Goal: Task Accomplishment & Management: Manage account settings

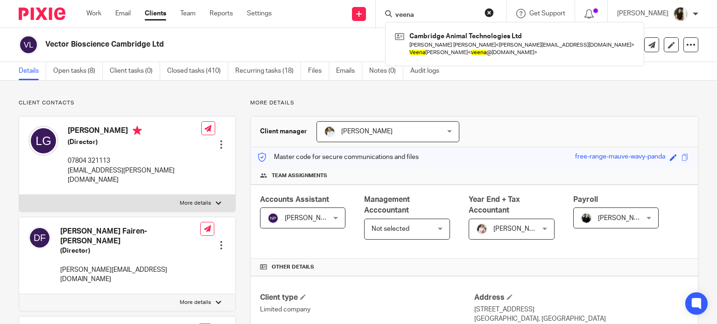
click at [462, 13] on input "veena" at bounding box center [436, 15] width 84 height 8
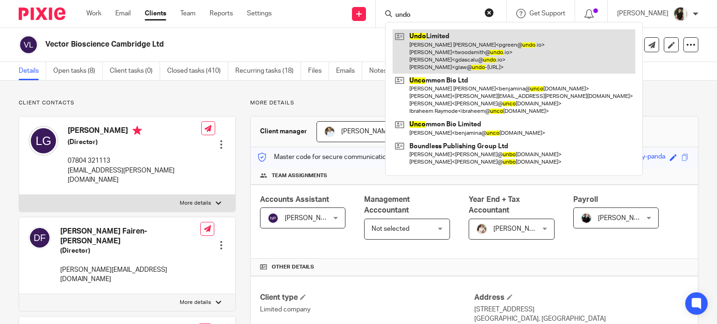
type input "undo"
click at [520, 63] on link at bounding box center [513, 51] width 243 height 44
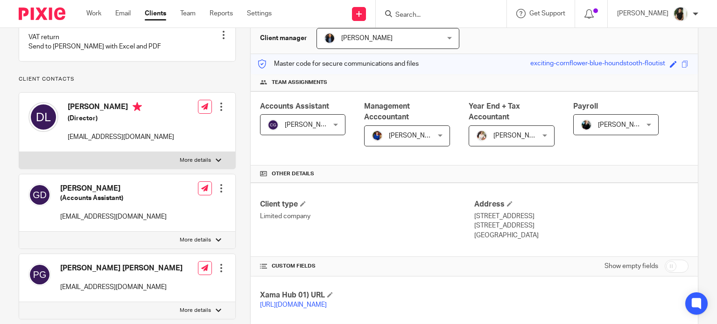
scroll to position [187, 0]
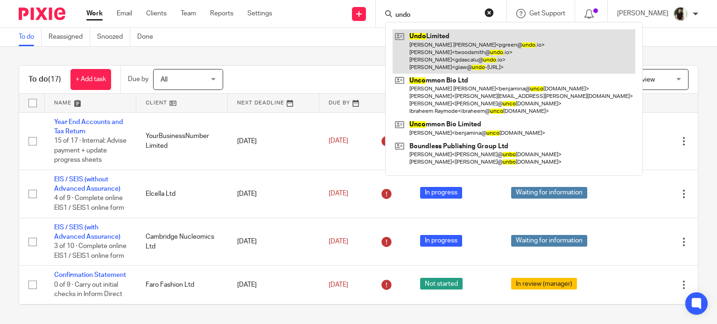
type input "undo"
click at [441, 44] on link at bounding box center [513, 51] width 243 height 44
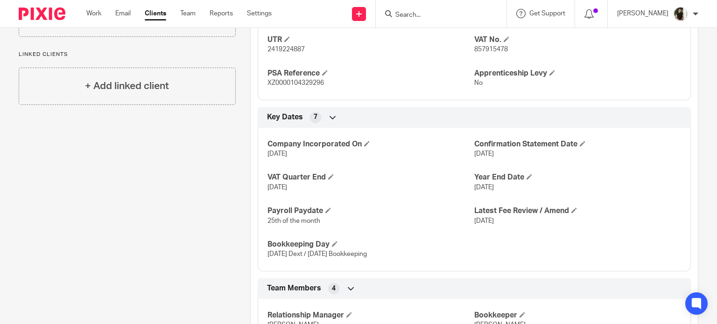
scroll to position [629, 0]
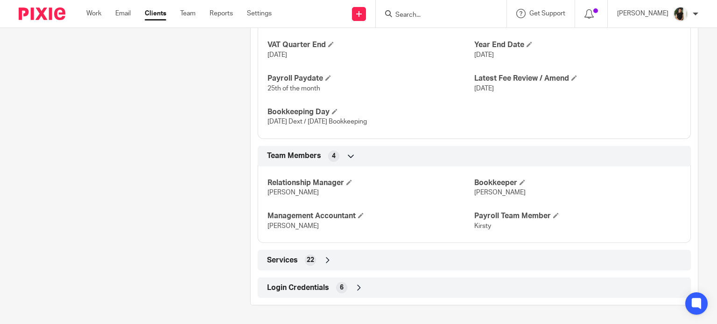
click at [325, 287] on span "Login Credentials" at bounding box center [298, 288] width 62 height 10
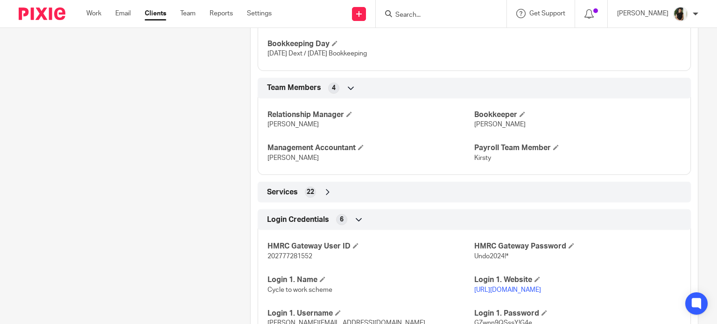
scroll to position [739, 0]
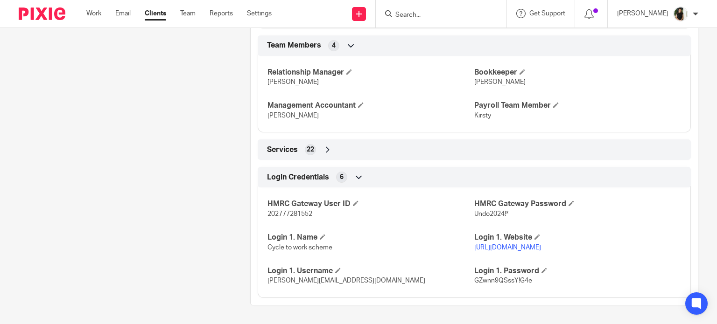
click at [291, 210] on p "202777281552" at bounding box center [370, 214] width 207 height 9
copy span "202777281552"
click at [496, 213] on span "Undo2024!*" at bounding box center [491, 214] width 34 height 7
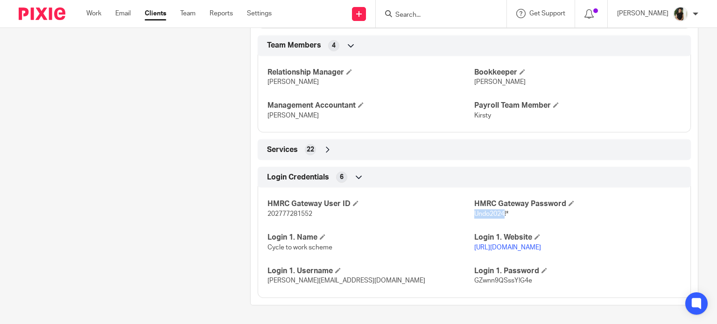
copy span "Undo2024"
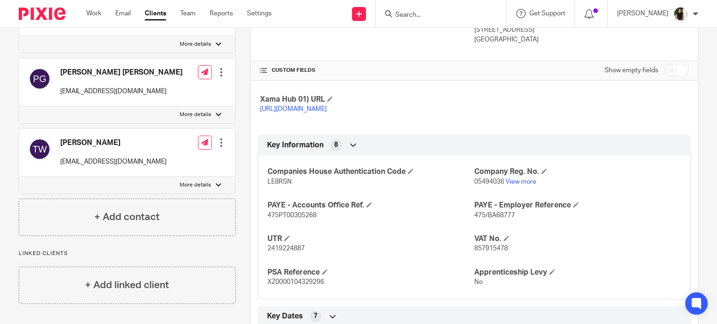
scroll to position [226, 0]
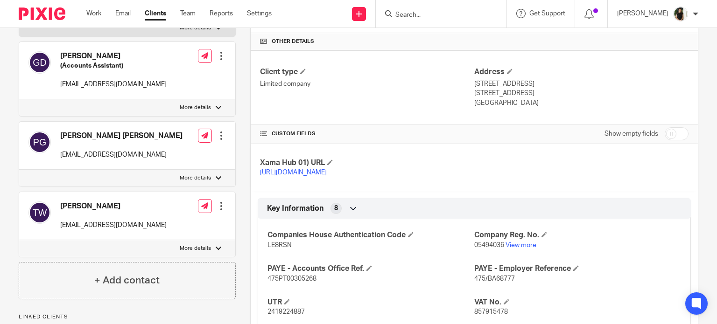
click at [218, 140] on div at bounding box center [221, 135] width 9 height 9
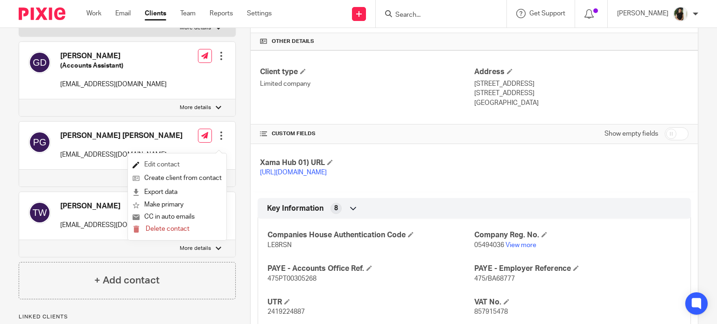
click at [174, 162] on link "Edit contact" at bounding box center [177, 165] width 89 height 14
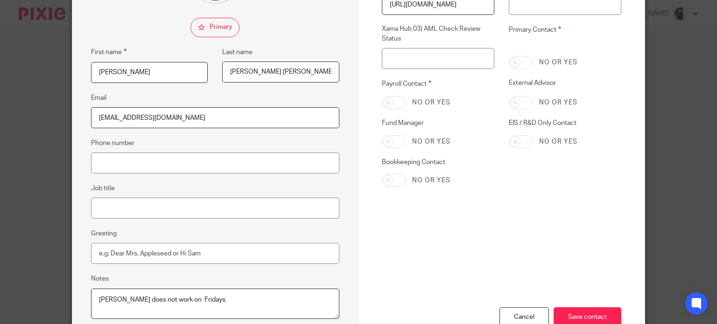
scroll to position [187, 0]
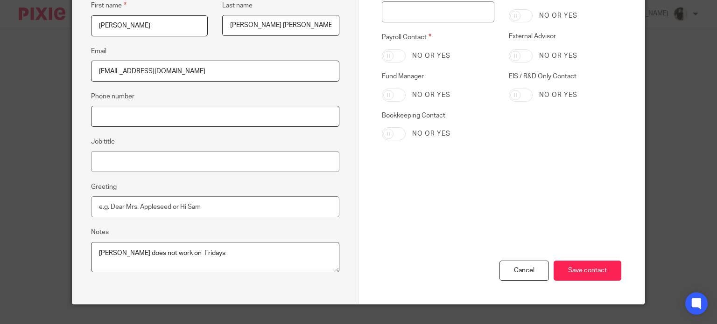
click at [153, 121] on input "Phone number" at bounding box center [215, 116] width 248 height 21
paste input "Undo2024"
type input "Undo2024"
click at [138, 117] on input "Phone number" at bounding box center [215, 116] width 248 height 21
paste input "07720772518"
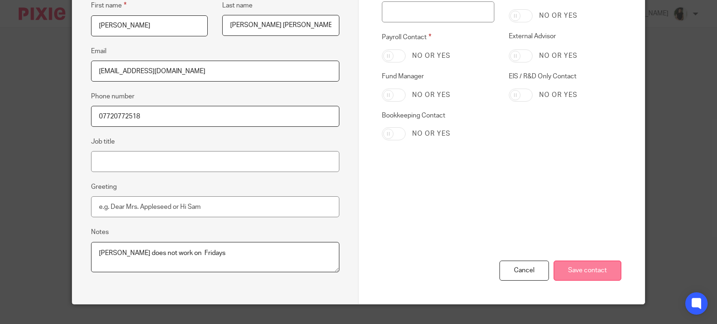
type input "07720772518"
click at [610, 268] on input "Save contact" at bounding box center [587, 271] width 68 height 20
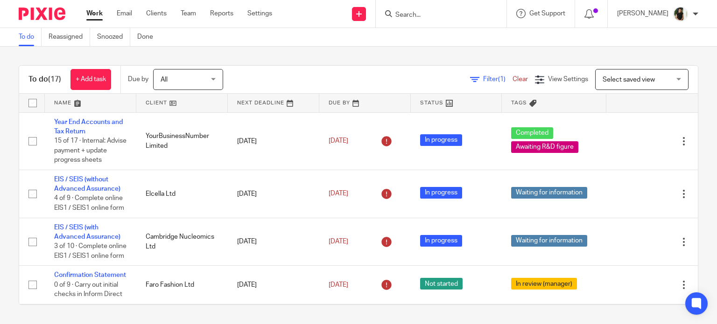
click at [420, 10] on form at bounding box center [443, 14] width 99 height 12
click at [424, 14] on input "Search" at bounding box center [436, 15] width 84 height 8
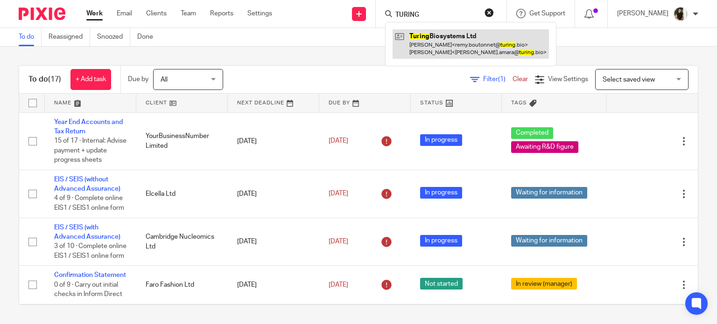
type input "TURING"
click at [442, 41] on link at bounding box center [470, 43] width 156 height 29
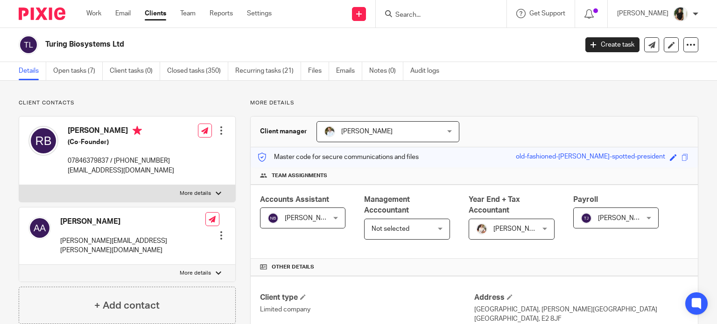
click at [90, 76] on link "Open tasks (7)" at bounding box center [77, 71] width 49 height 18
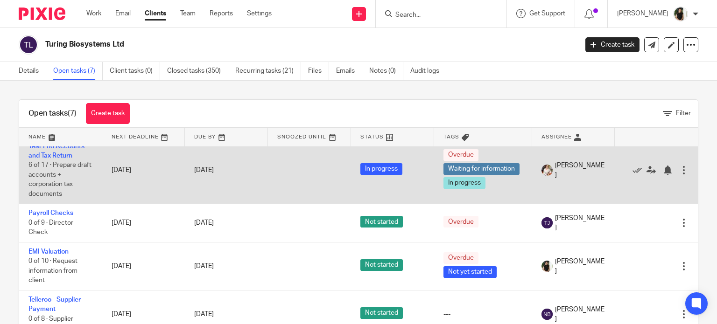
scroll to position [157, 0]
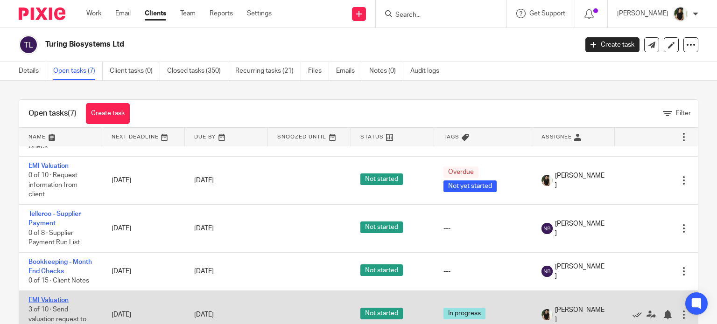
click at [52, 297] on link "EMI Valuation" at bounding box center [48, 300] width 40 height 7
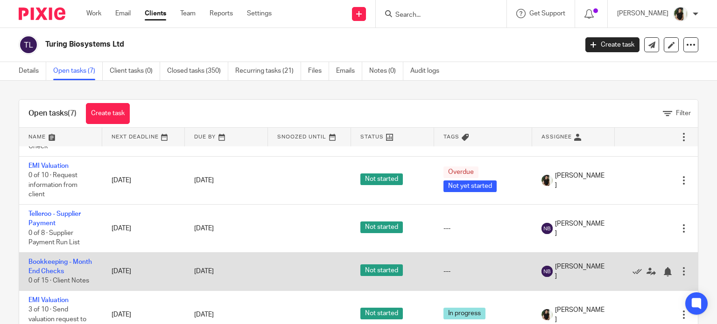
scroll to position [33, 0]
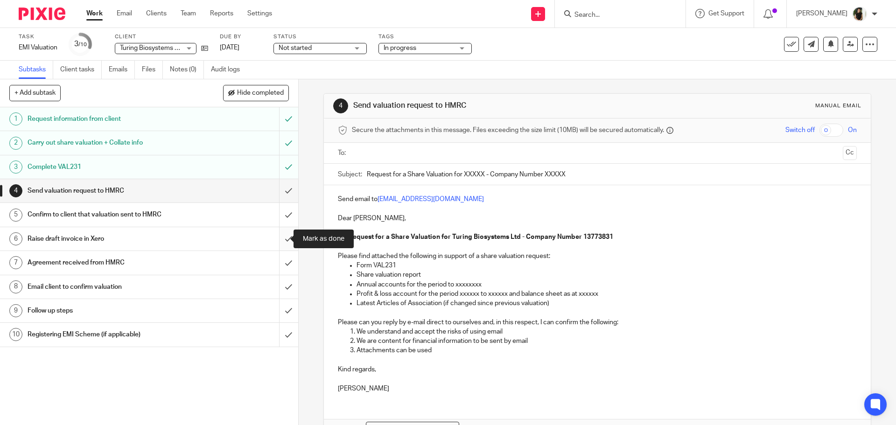
click at [284, 241] on input "submit" at bounding box center [149, 238] width 298 height 23
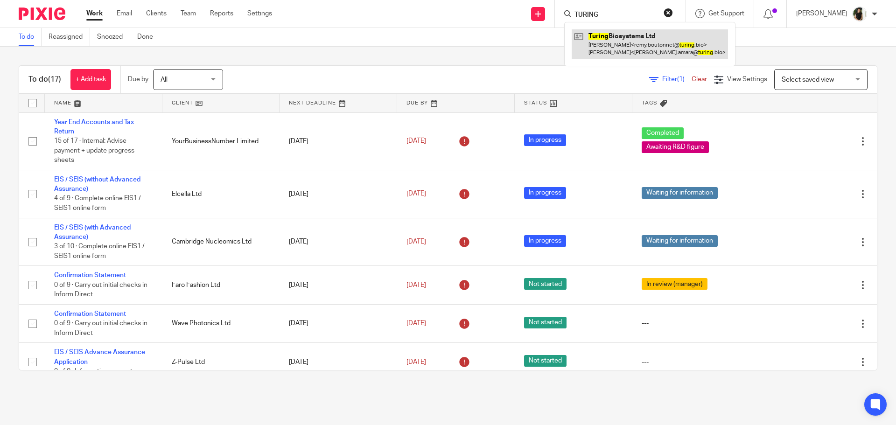
type input "TURING"
click at [676, 48] on link at bounding box center [650, 43] width 156 height 29
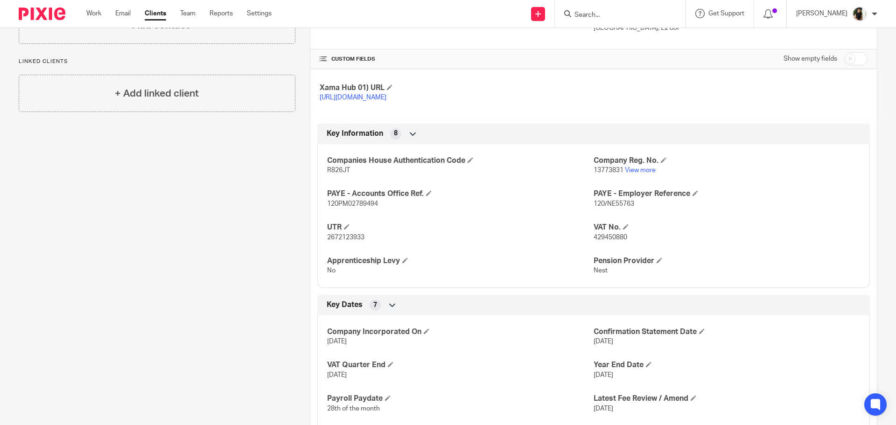
scroll to position [280, 0]
click at [597, 166] on h4 "Company Reg. No." at bounding box center [727, 161] width 266 height 10
click at [599, 174] on span "13773831" at bounding box center [609, 171] width 30 height 7
copy p "13773831"
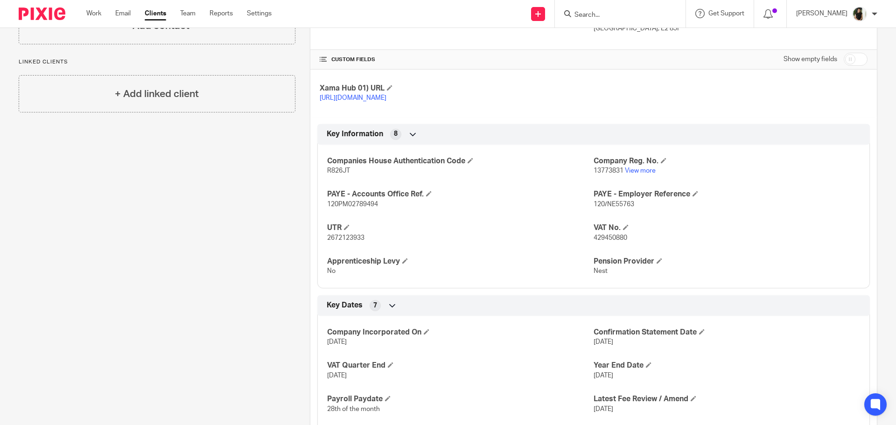
click at [334, 241] on span "2672123933" at bounding box center [345, 238] width 37 height 7
copy span "2672123933"
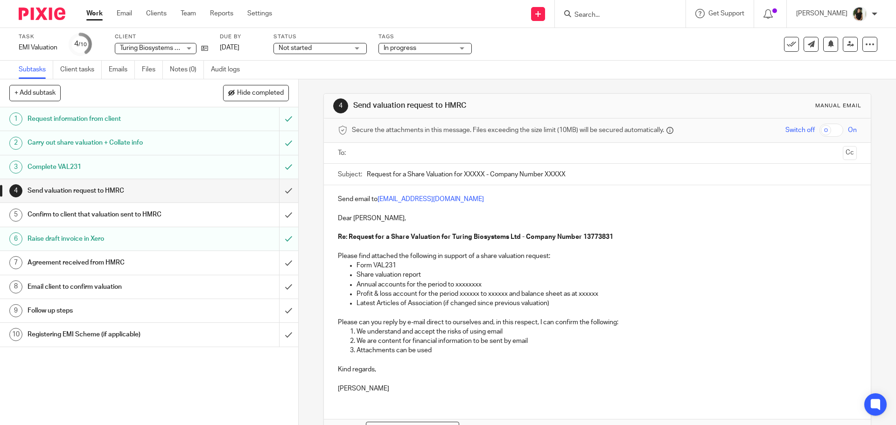
click at [591, 14] on input "Search" at bounding box center [616, 15] width 84 height 8
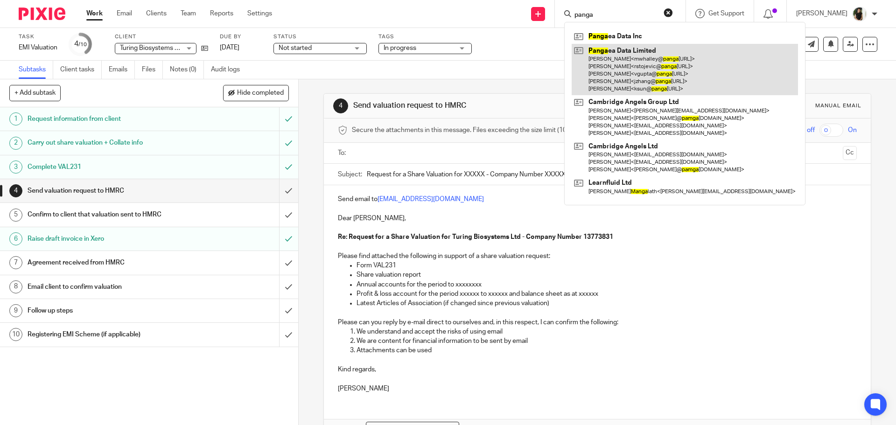
type input "panga"
click at [639, 62] on link at bounding box center [685, 70] width 226 height 52
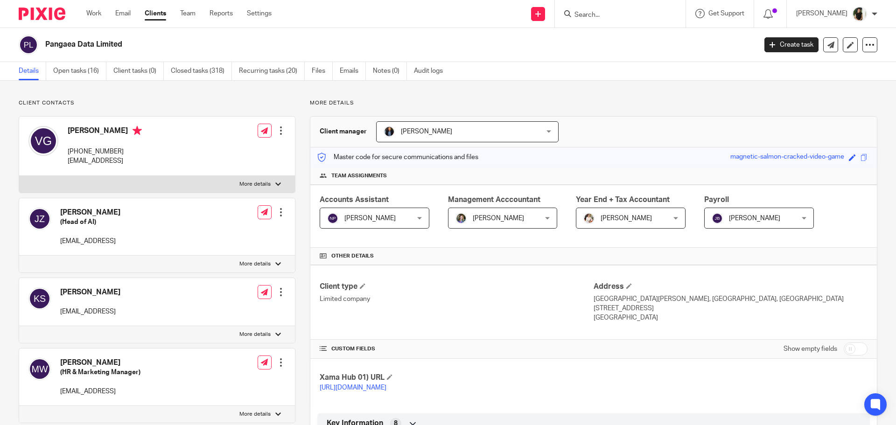
scroll to position [187, 0]
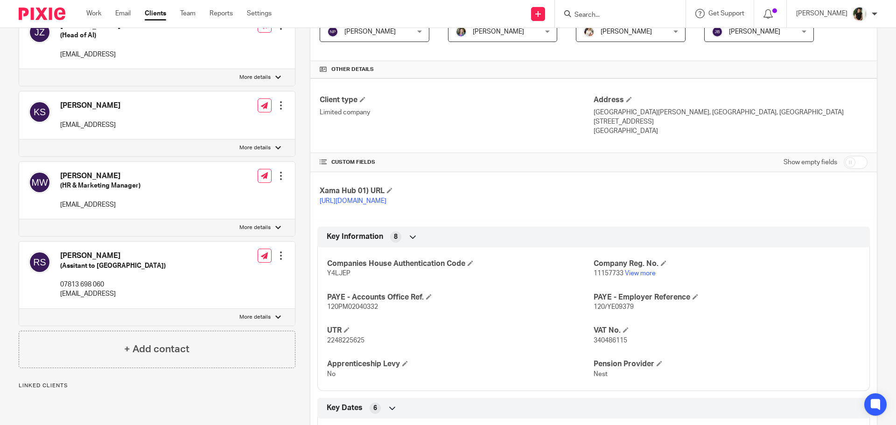
click at [616, 277] on span "11157733" at bounding box center [609, 273] width 30 height 7
copy p "11157733"
click at [337, 277] on span "Y4LJEP" at bounding box center [338, 273] width 23 height 7
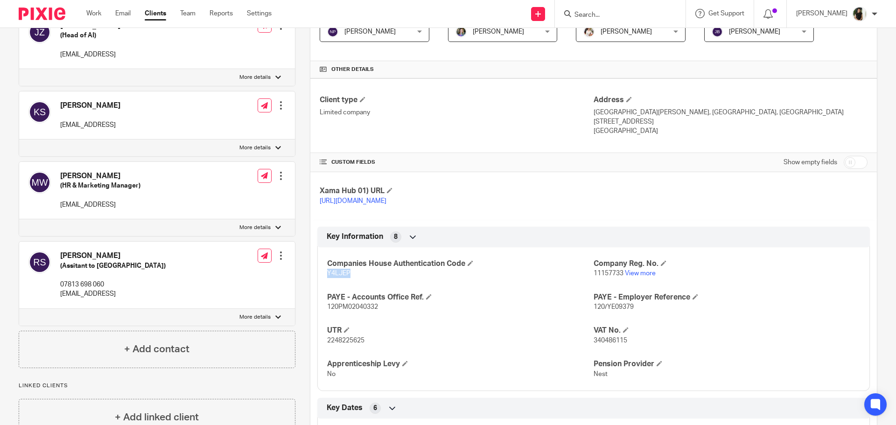
copy span "Y4LJEP"
click at [630, 277] on link "View more" at bounding box center [640, 273] width 31 height 7
